Goal: Transaction & Acquisition: Purchase product/service

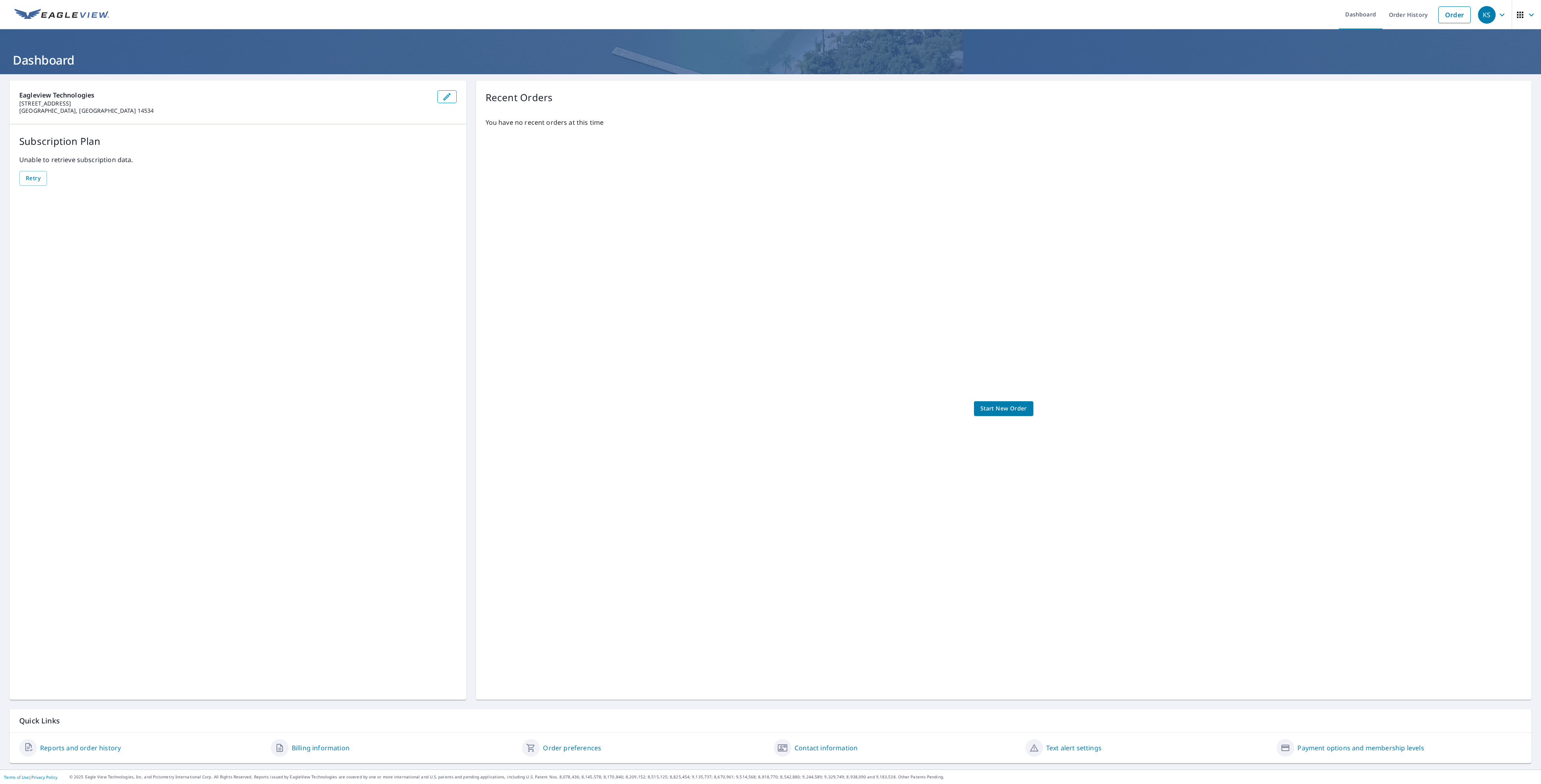
click at [1531, 15] on icon "button" at bounding box center [1532, 15] width 5 height 3
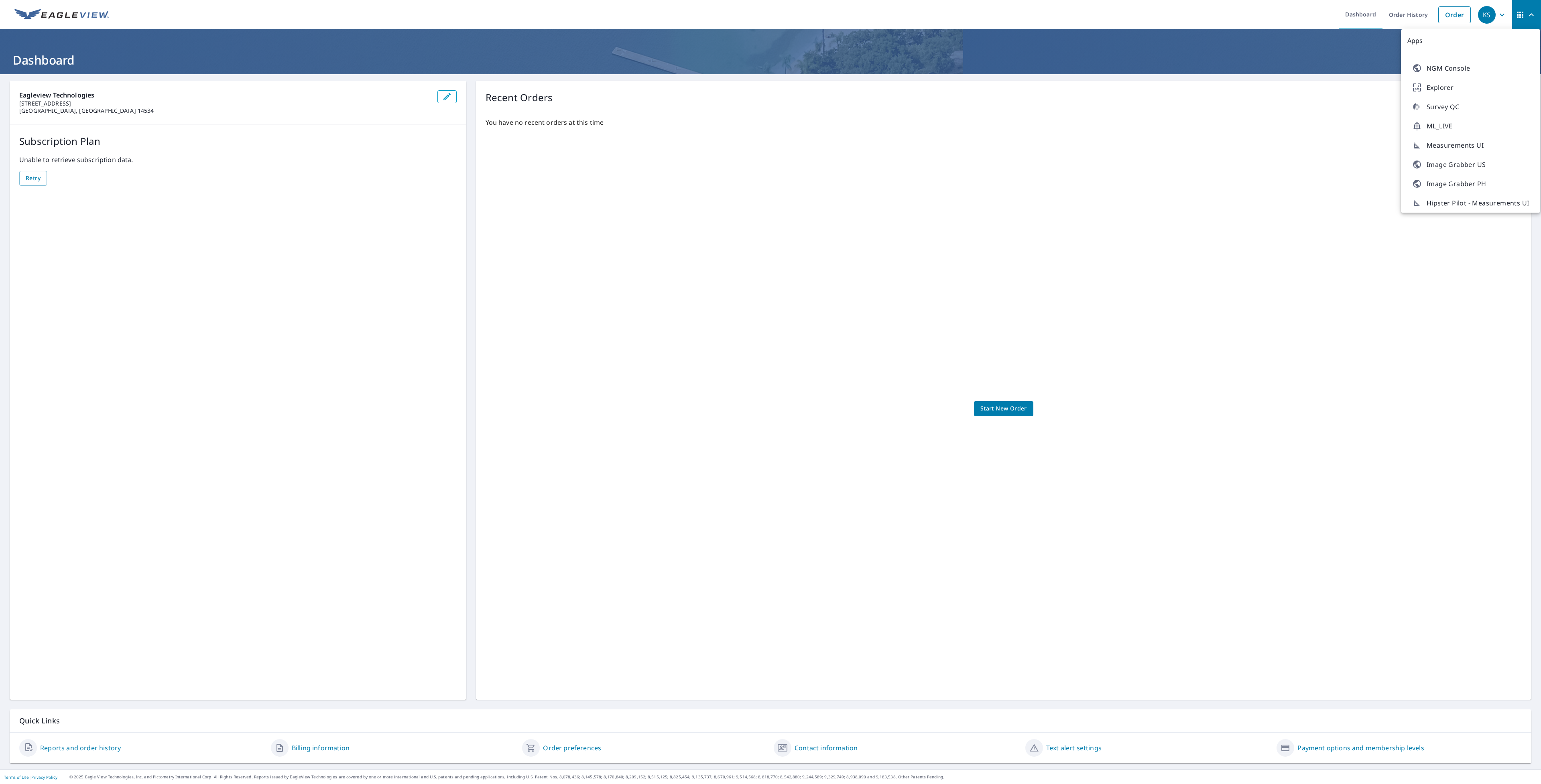
click at [1164, 286] on div "You have no recent orders at this time Start New Order" at bounding box center [1004, 400] width 1036 height 579
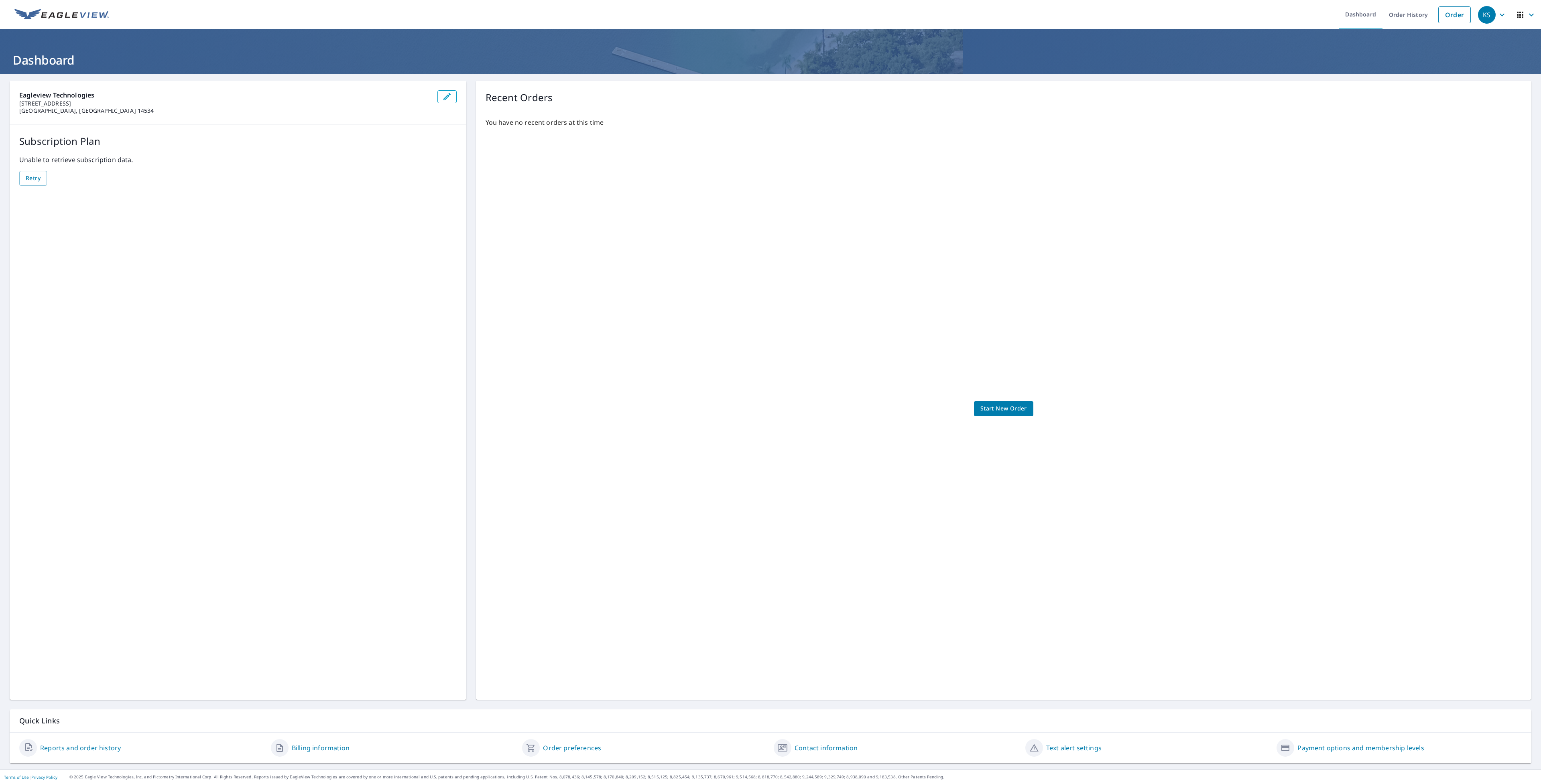
click at [1004, 409] on span "Start New Order" at bounding box center [1003, 409] width 46 height 10
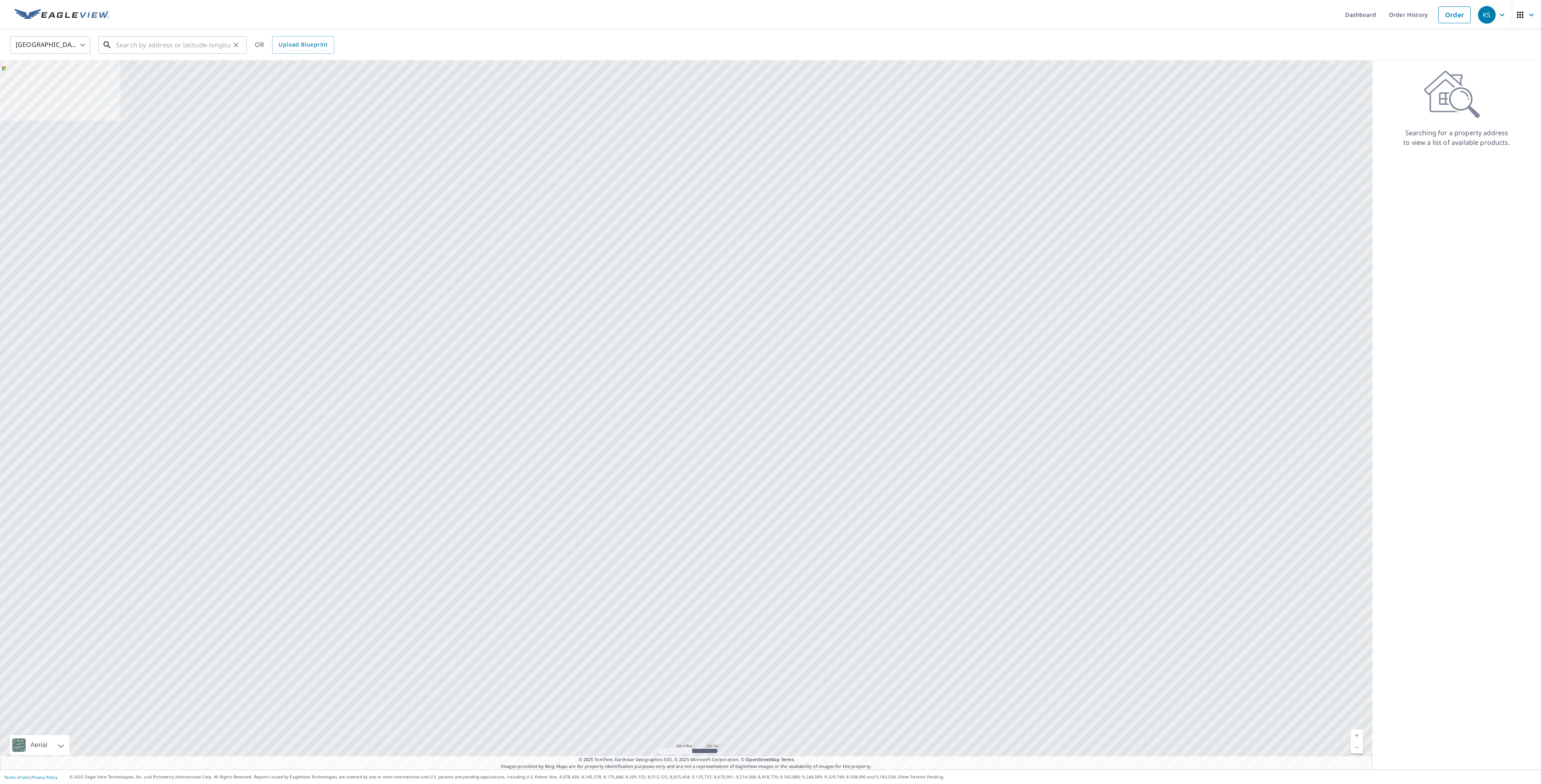
click at [137, 43] on input "text" at bounding box center [172, 45] width 114 height 23
click at [135, 68] on span "[STREET_ADDRESS]" at bounding box center [177, 68] width 126 height 9
type input "[STREET_ADDRESS]"
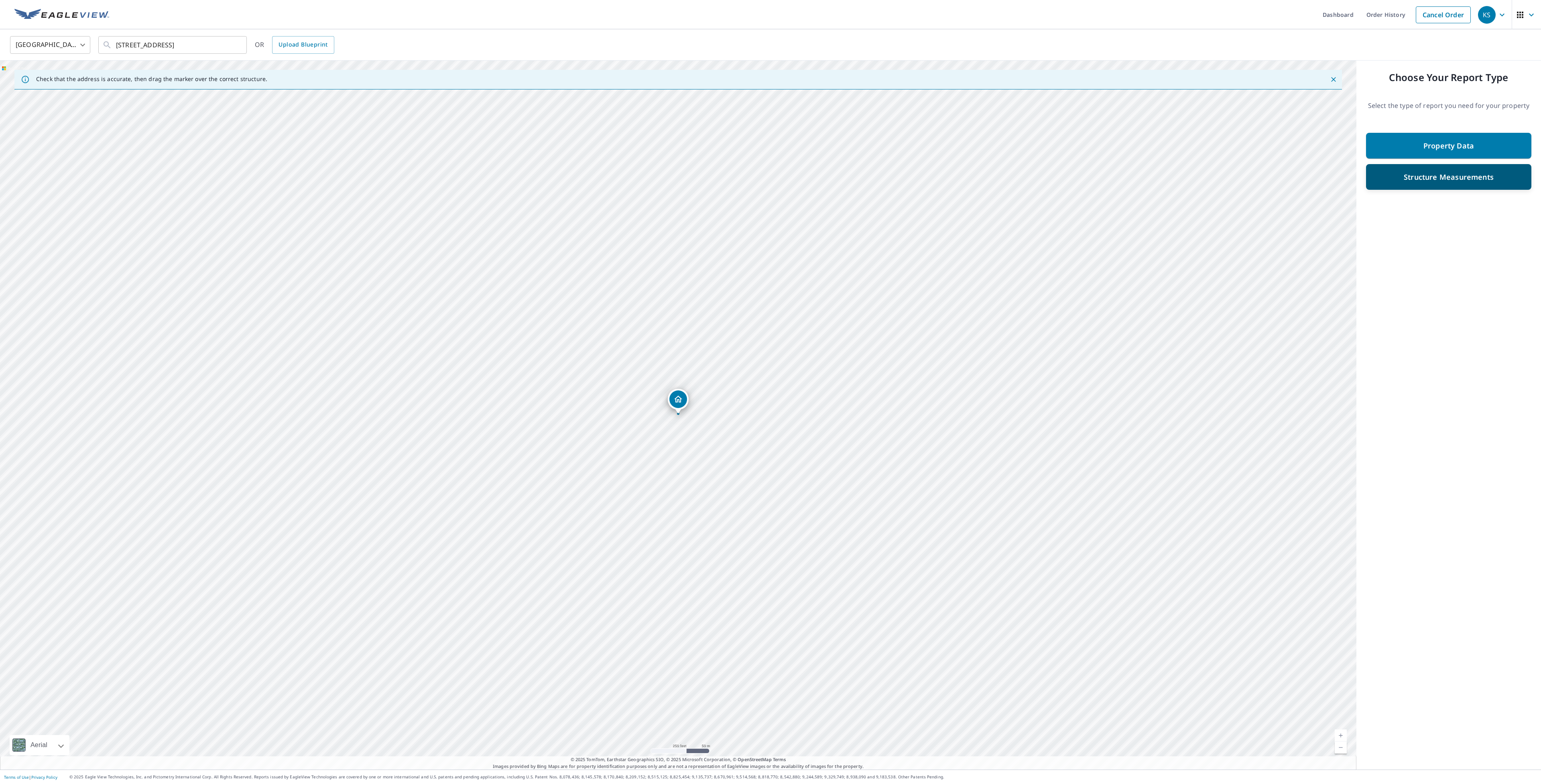
click at [1450, 183] on div "Structure Measurements" at bounding box center [1448, 177] width 144 height 14
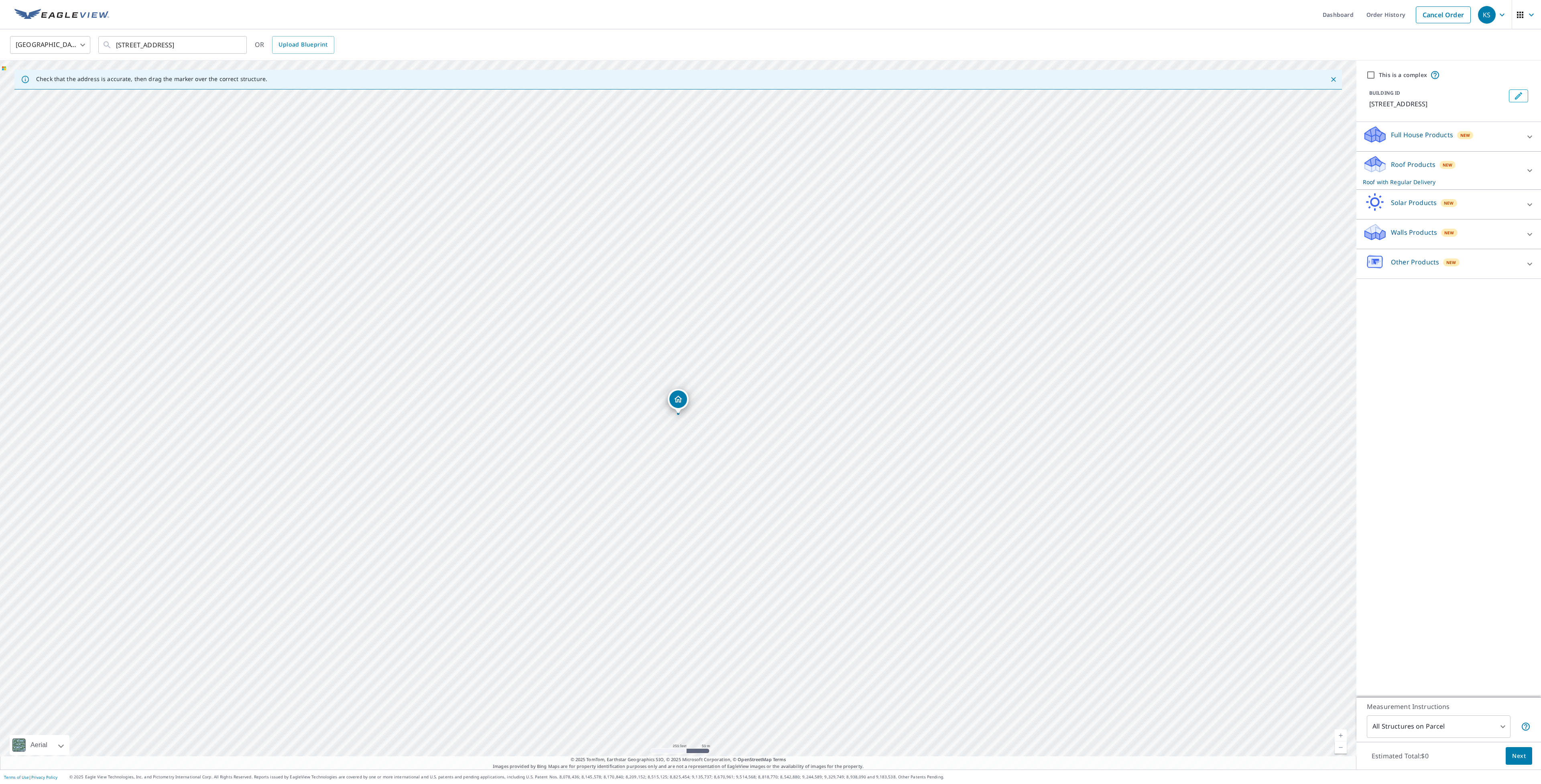
click at [1411, 169] on div "Roof Products New Roof with Regular Delivery" at bounding box center [1442, 171] width 157 height 31
click at [1502, 375] on body "KS KS Dashboard Order History Cancel Order KS [GEOGRAPHIC_DATA] [GEOGRAPHIC_DAT…" at bounding box center [770, 392] width 1541 height 784
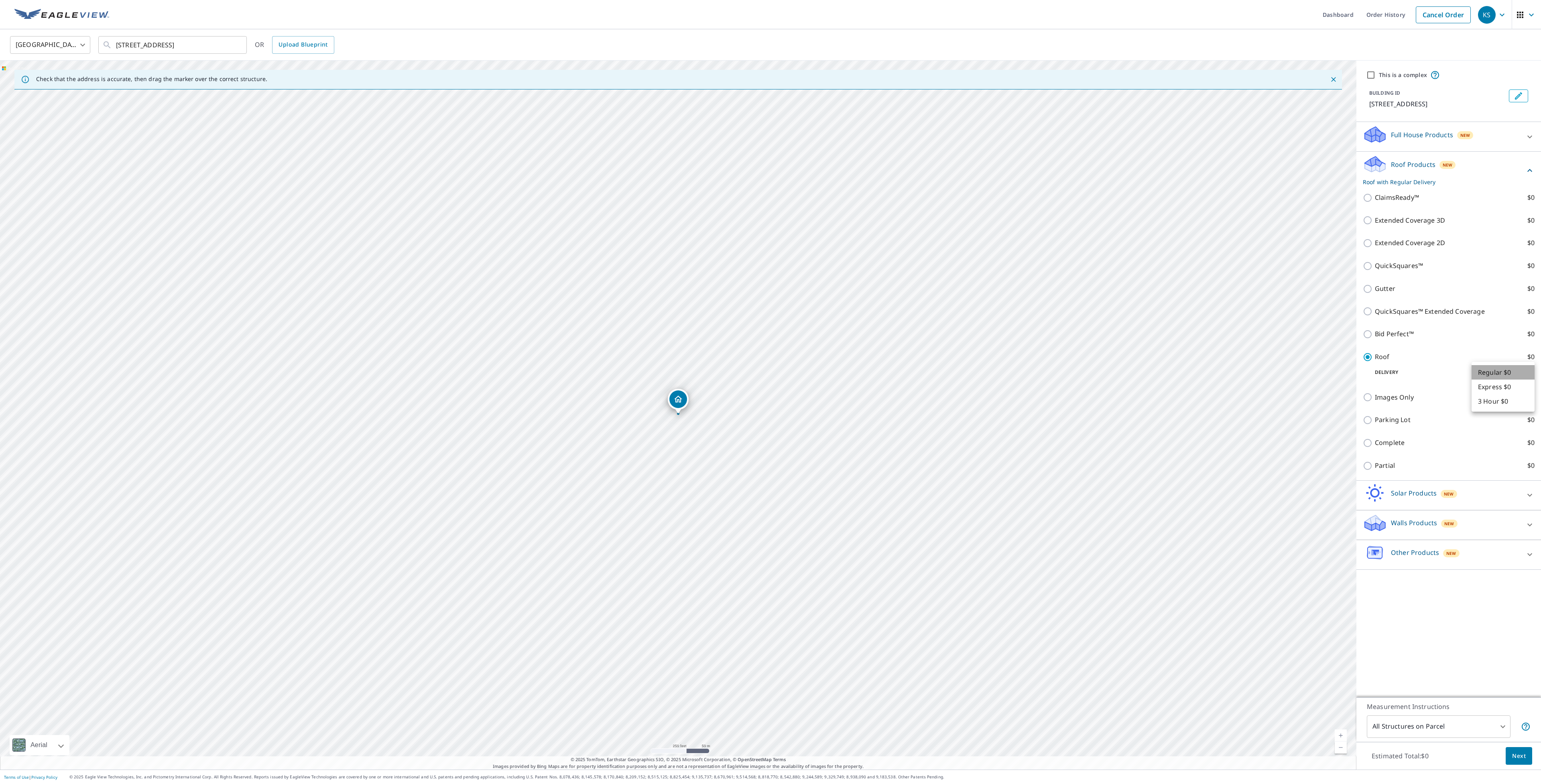
click at [1497, 375] on li "Regular $0" at bounding box center [1503, 372] width 63 height 14
click at [1513, 757] on span "Next" at bounding box center [1519, 756] width 13 height 10
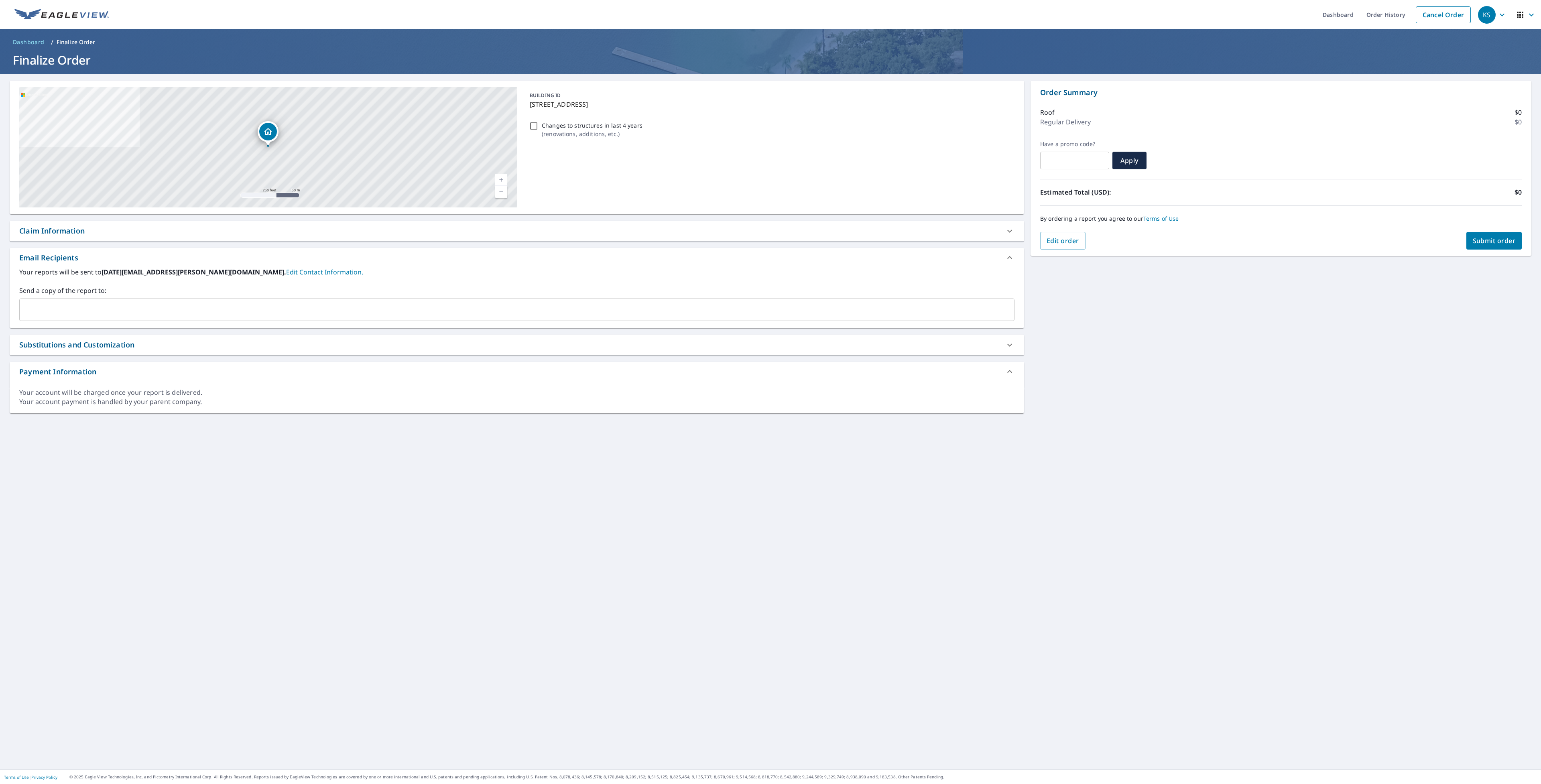
click at [1484, 241] on span "Submit order" at bounding box center [1495, 240] width 43 height 9
checkbox input "true"
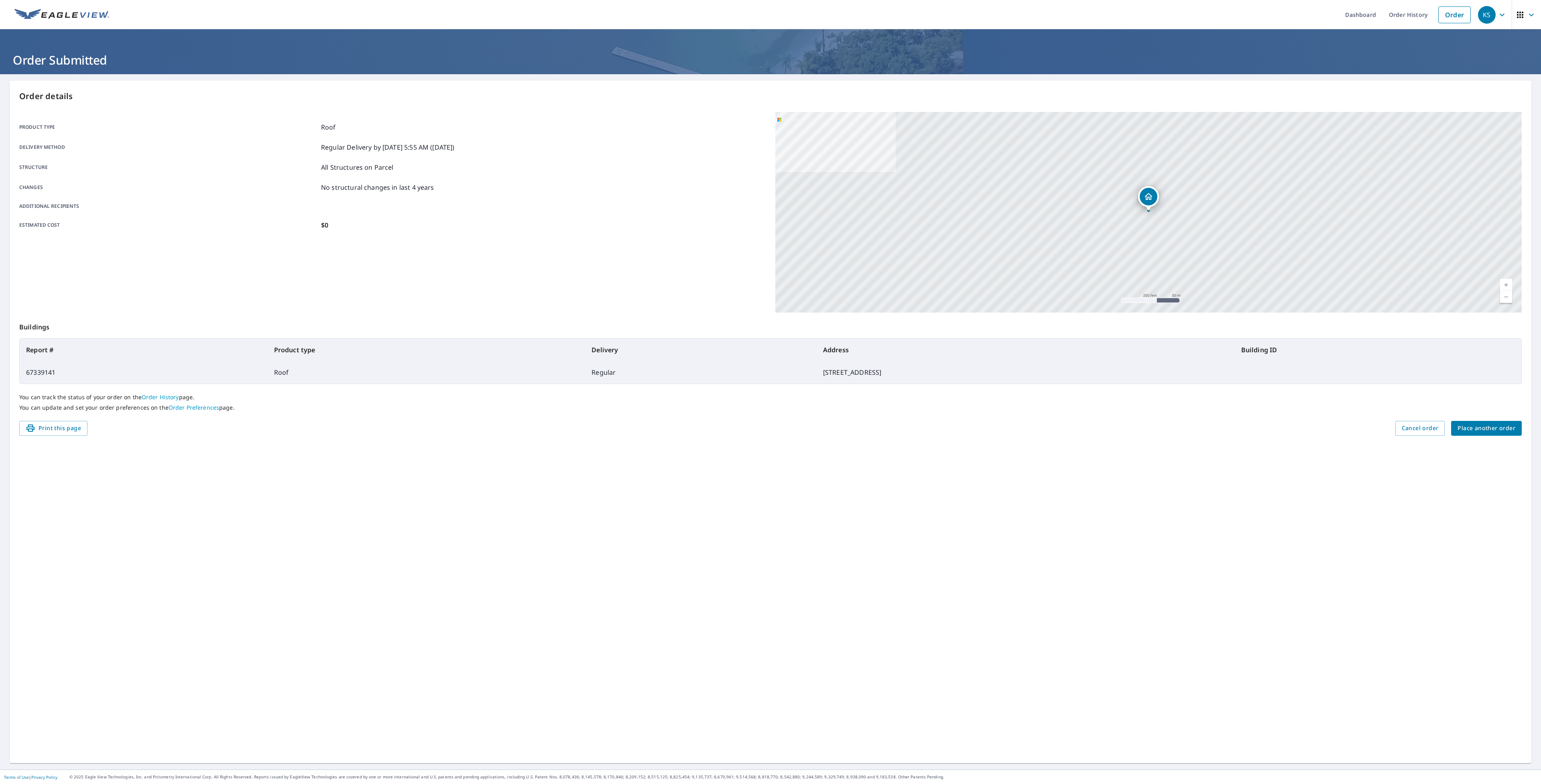
click at [45, 368] on td "67339141" at bounding box center [143, 372] width 248 height 23
